Goal: Transaction & Acquisition: Purchase product/service

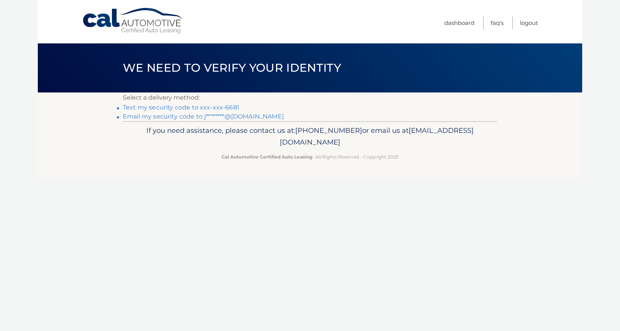
click at [233, 108] on link "Text my security code to xxx-xxx-6681" at bounding box center [181, 107] width 116 height 7
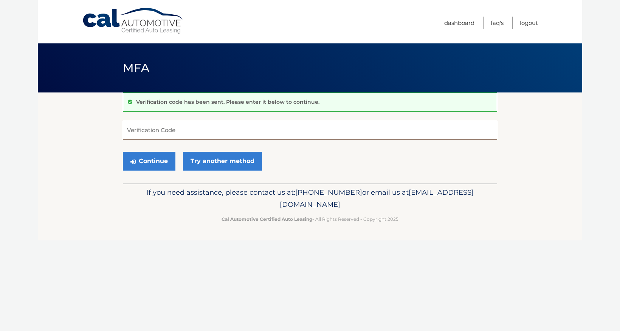
click at [213, 128] on input "Verification Code" at bounding box center [310, 130] width 374 height 19
type input "562455"
click at [159, 156] on button "Continue" at bounding box center [149, 161] width 53 height 19
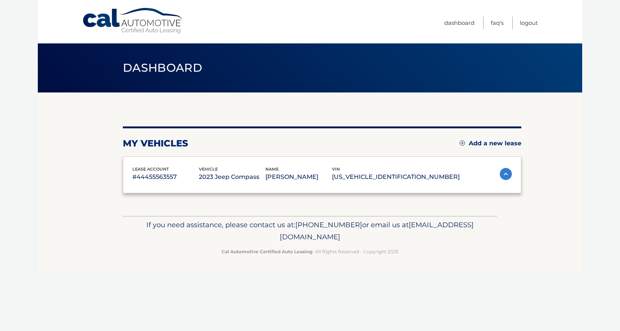
drag, startPoint x: 0, startPoint y: 0, endPoint x: 597, endPoint y: 23, distance: 597.0
click at [597, 23] on body "Cal Automotive Menu Dashboard FAQ's Logout" at bounding box center [310, 165] width 620 height 331
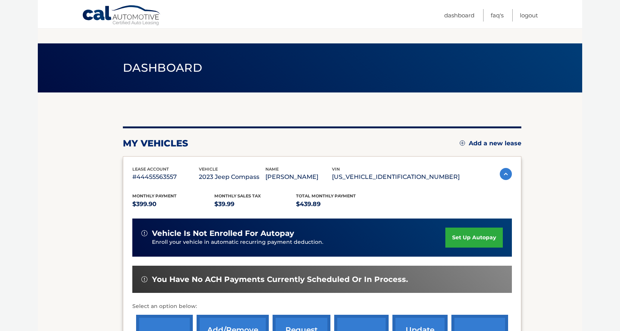
scroll to position [126, 0]
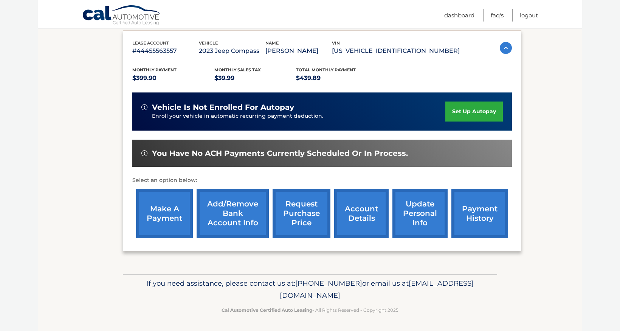
click at [168, 207] on link "make a payment" at bounding box center [164, 213] width 57 height 49
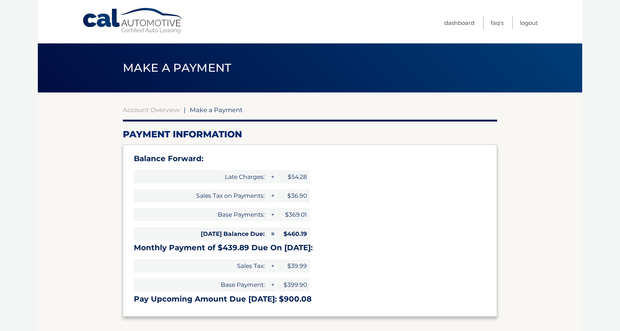
type input "900.08"
select select "ZjA4NTRmYTctNGZlNy00NzllLWI5OGEtZDE3MDI1NzliNTRh"
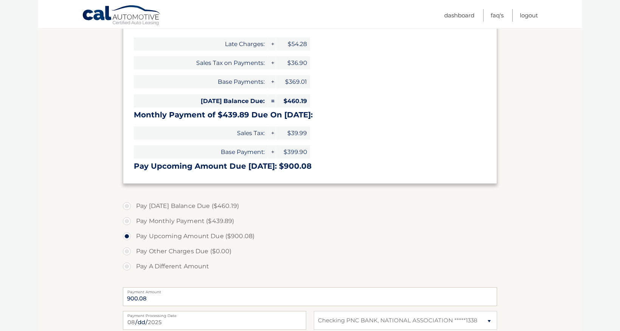
scroll to position [170, 0]
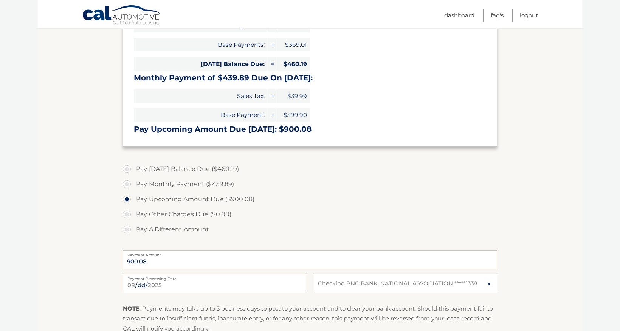
click at [155, 184] on label "Pay Monthly Payment ($439.89)" at bounding box center [310, 184] width 374 height 15
click at [133, 184] on input "Pay Monthly Payment ($439.89)" at bounding box center [130, 183] width 8 height 12
radio input "true"
type input "439.89"
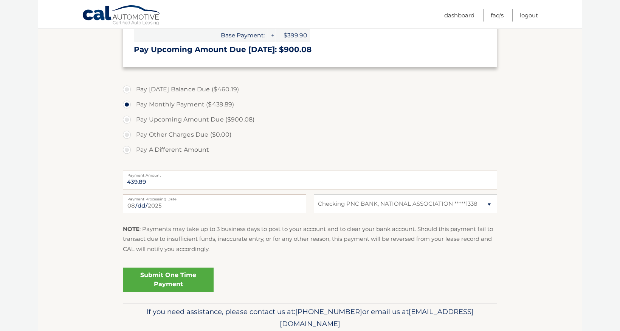
scroll to position [255, 0]
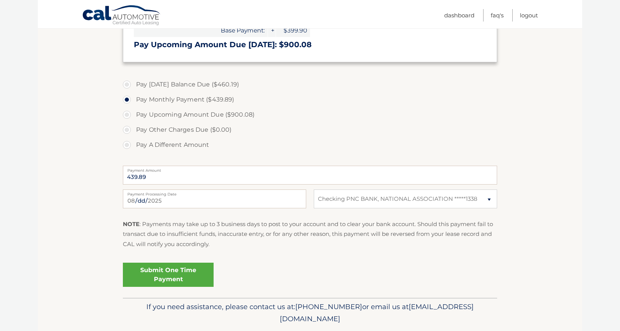
click at [165, 274] on link "Submit One Time Payment" at bounding box center [168, 275] width 91 height 24
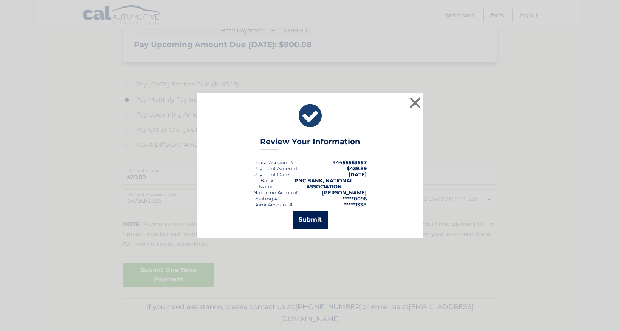
click at [316, 220] on button "Submit" at bounding box center [309, 220] width 35 height 18
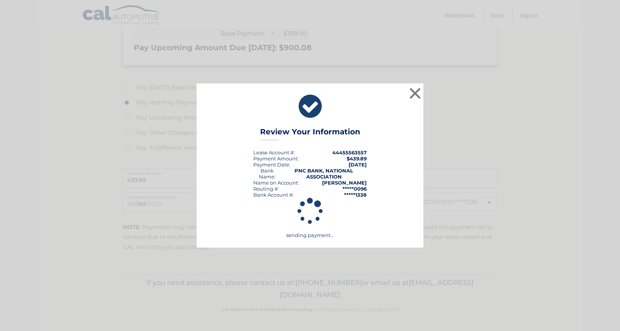
scroll to position [251, 0]
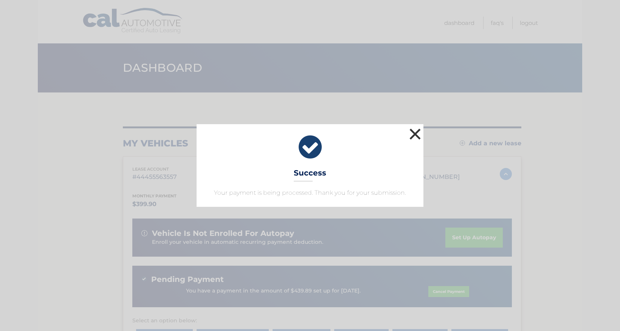
click at [414, 130] on button "×" at bounding box center [414, 134] width 15 height 15
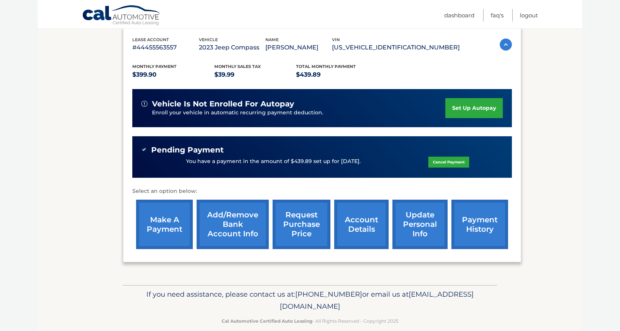
scroll to position [132, 0]
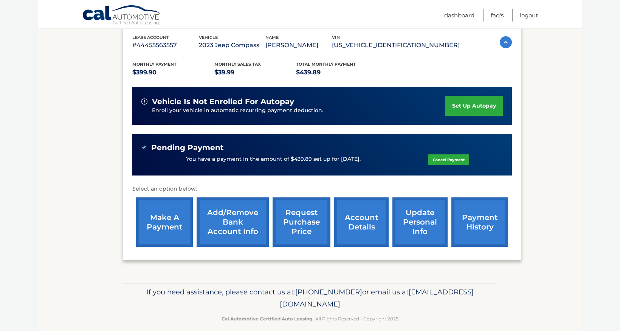
click at [162, 220] on link "make a payment" at bounding box center [164, 222] width 57 height 49
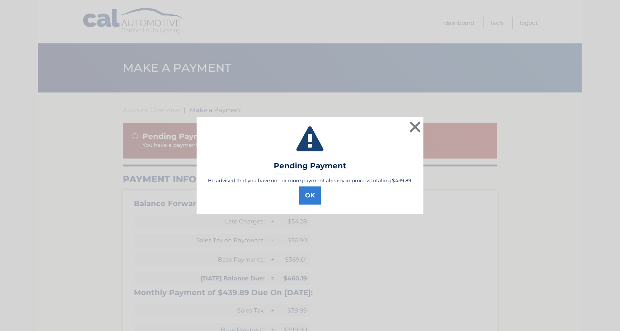
select select "ZjA4NTRmYTctNGZlNy00NzllLWI5OGEtZDE3MDI1NzliNTRh"
click at [308, 195] on button "OK" at bounding box center [310, 196] width 22 height 18
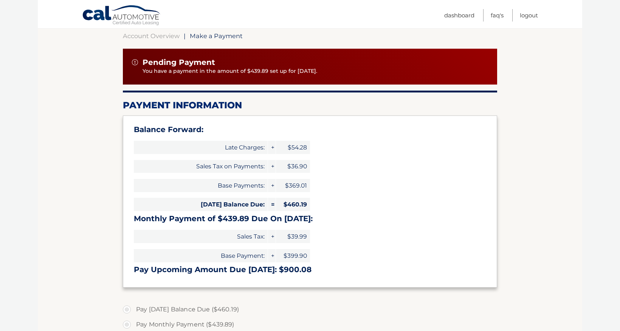
scroll to position [75, 0]
